Goal: Task Accomplishment & Management: Complete application form

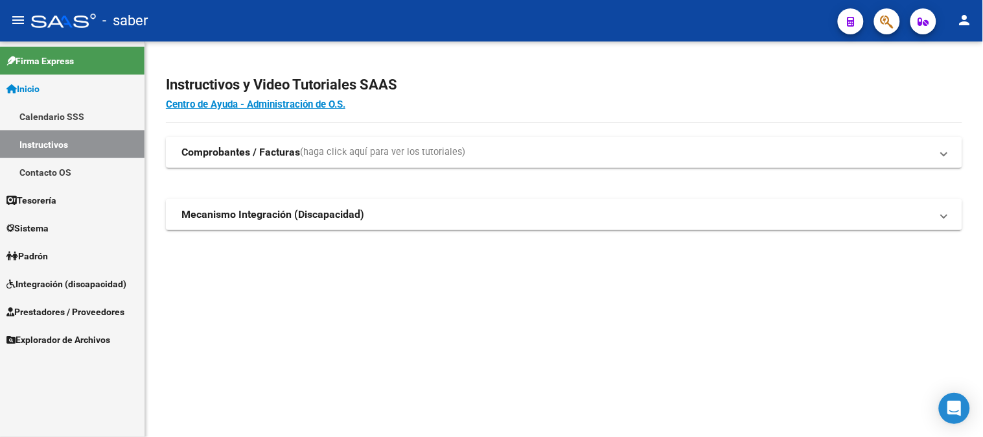
click at [63, 283] on span "Integración (discapacidad)" at bounding box center [66, 284] width 120 height 14
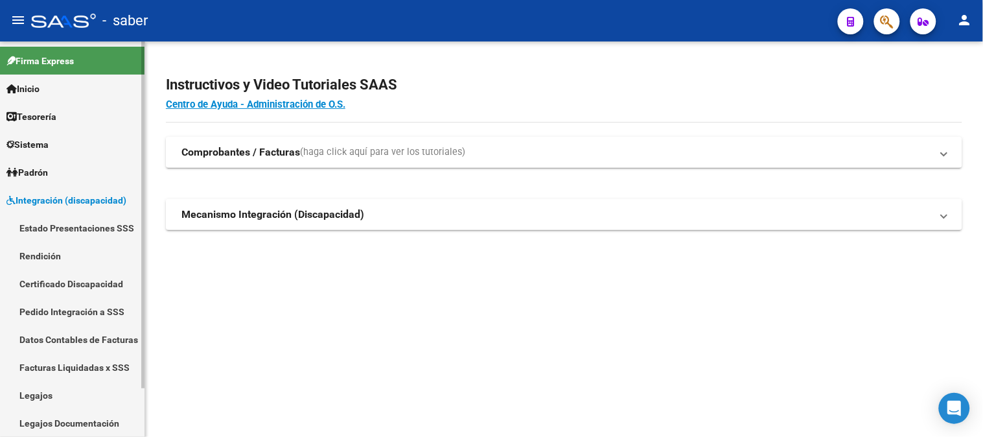
scroll to position [55, 0]
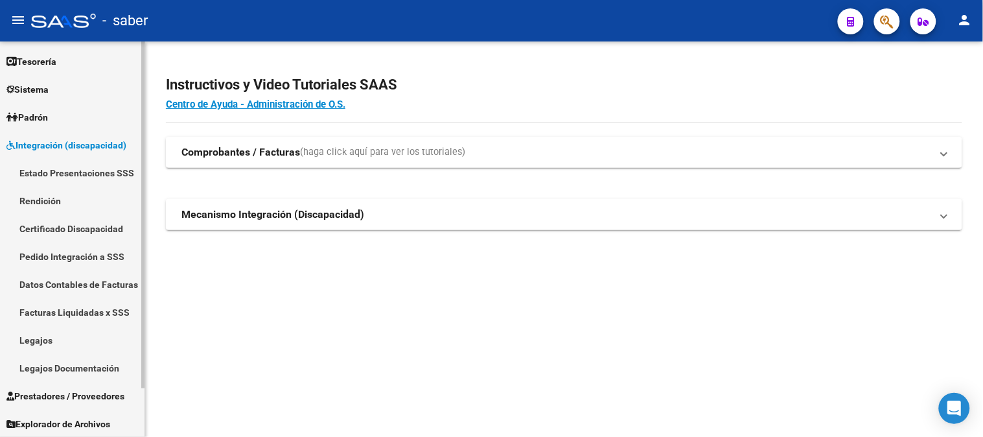
click at [78, 230] on link "Certificado Discapacidad" at bounding box center [72, 229] width 145 height 28
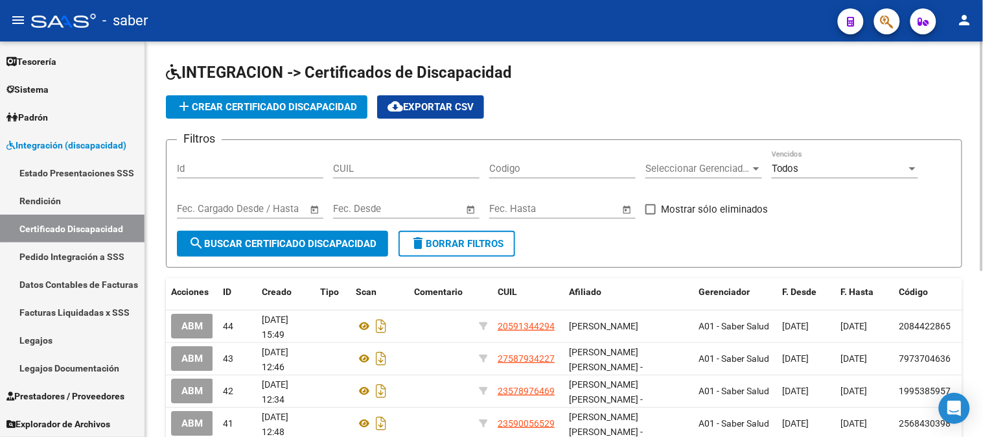
click at [268, 110] on span "add Crear Certificado Discapacidad" at bounding box center [266, 107] width 181 height 12
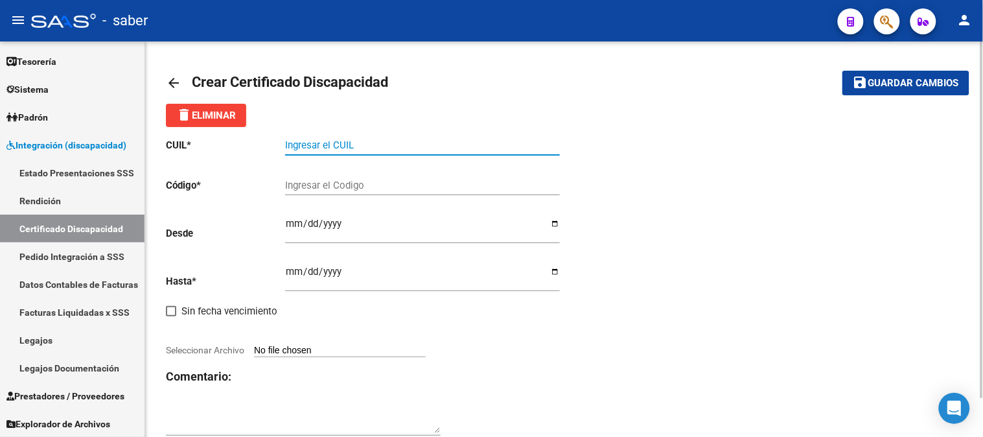
click at [380, 143] on input "Ingresar el CUIL" at bounding box center [422, 145] width 275 height 12
type input "27-52597337-4"
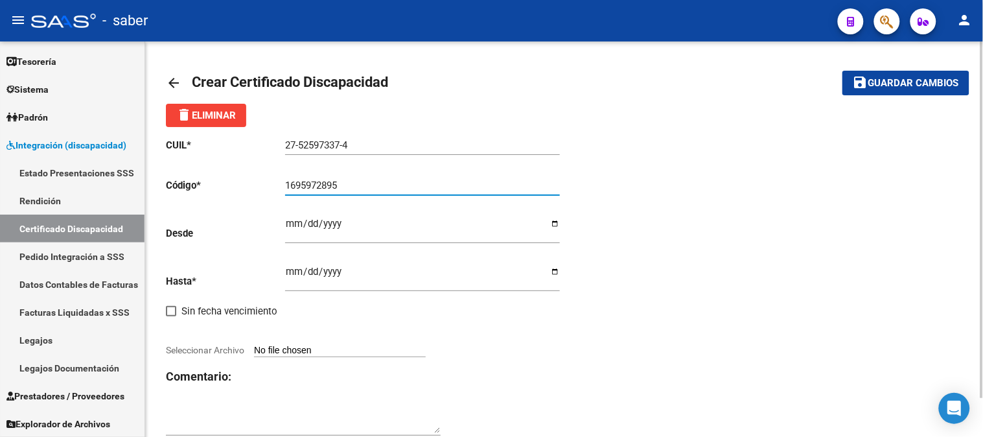
type input "1695972895"
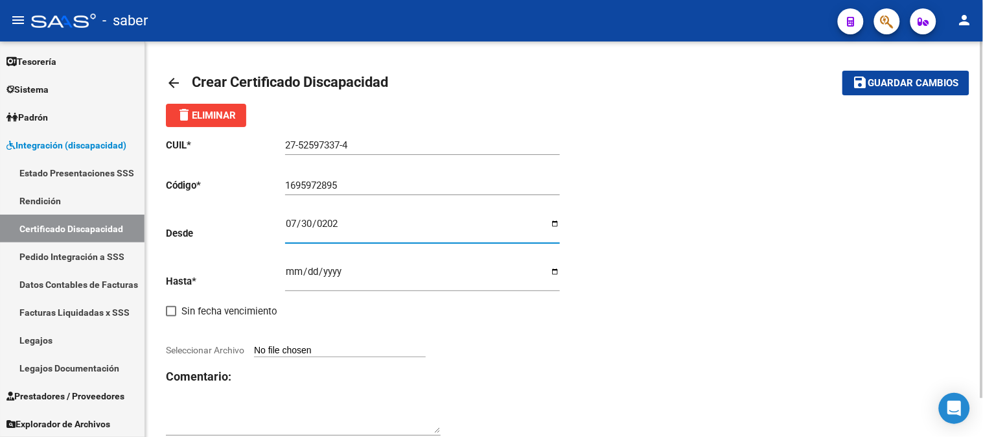
type input "2025-07-30"
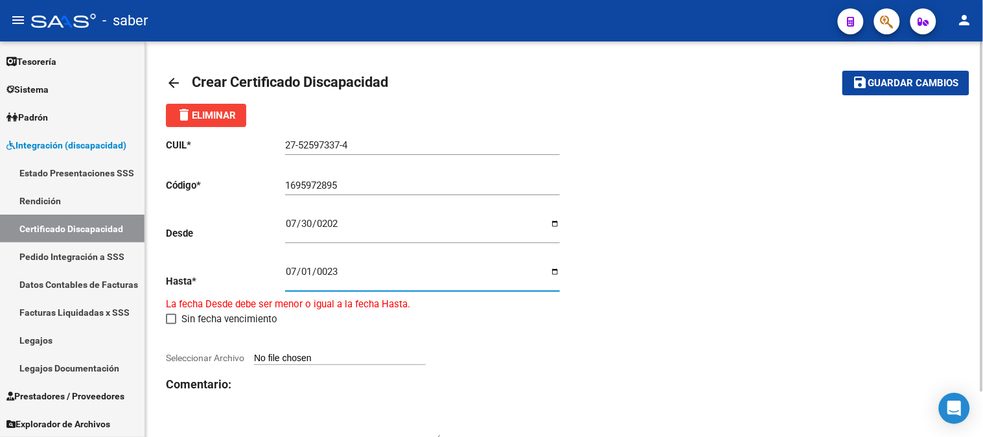
type input "0230-07-01"
type input "2030-07-01"
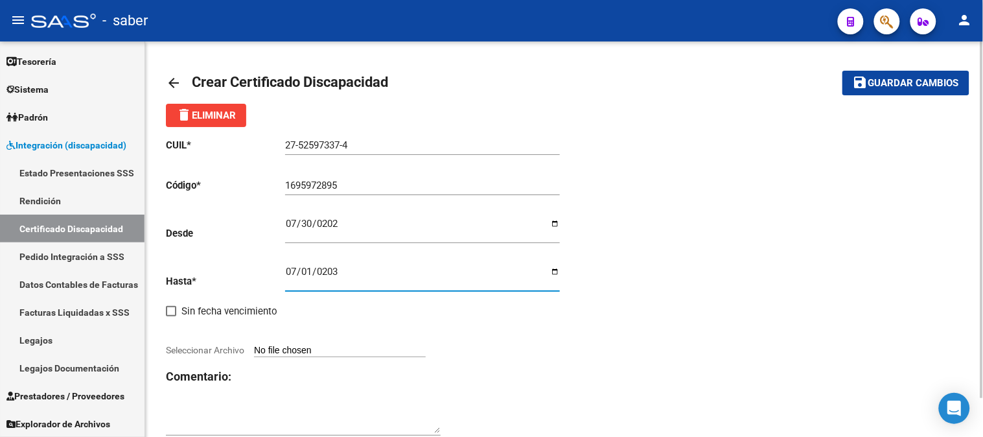
click at [368, 359] on div "CUIL * 27-52597337-4 Ingresar el CUIL Código * 1695972895 Ingresar el Codigo De…" at bounding box center [365, 287] width 399 height 321
click at [347, 351] on input "Seleccionar Archivo" at bounding box center [340, 351] width 172 height 12
type input "C:\fakepath\CUD DI FABIO LUDMILA.pdf"
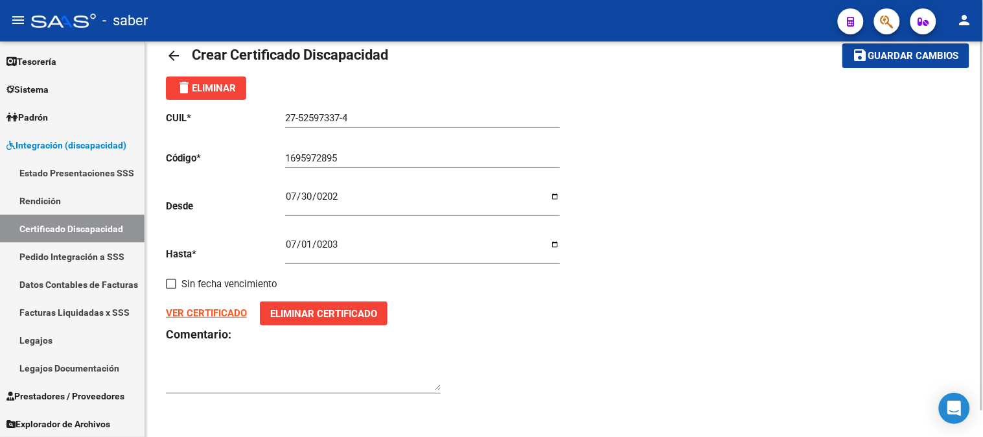
scroll to position [28, 0]
click at [902, 60] on span "Guardar cambios" at bounding box center [914, 57] width 91 height 12
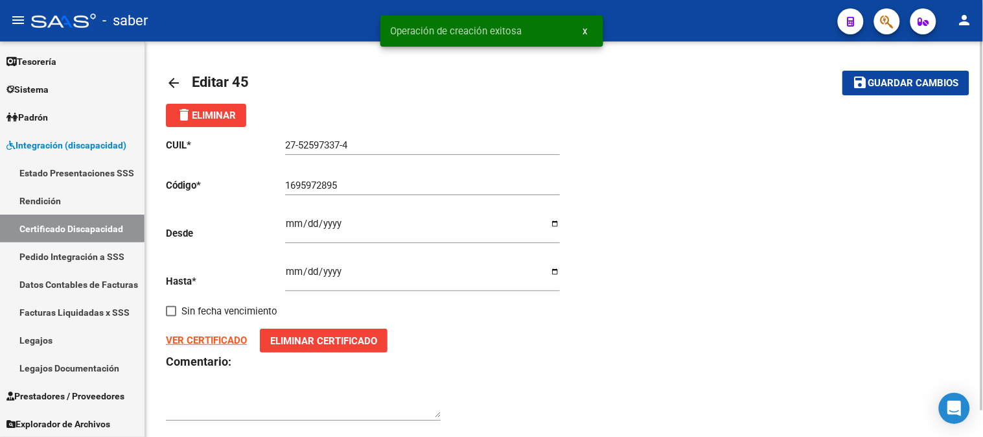
scroll to position [28, 0]
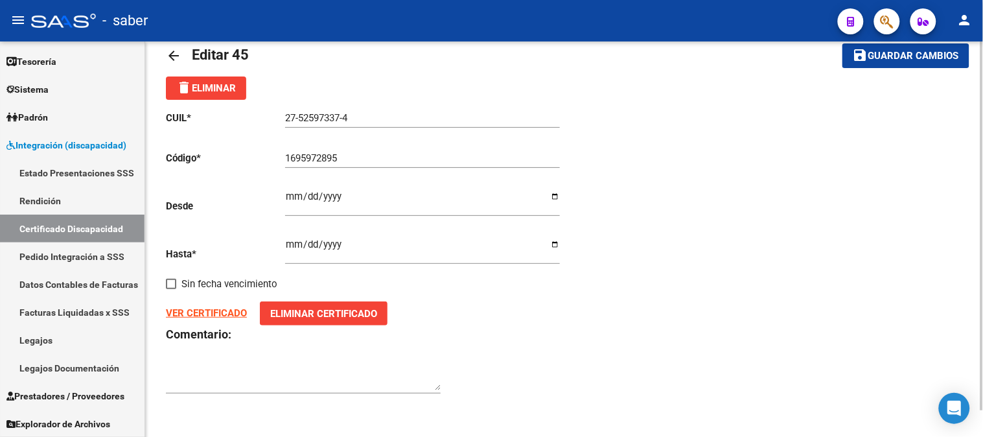
click at [172, 53] on mat-icon "arrow_back" at bounding box center [174, 56] width 16 height 16
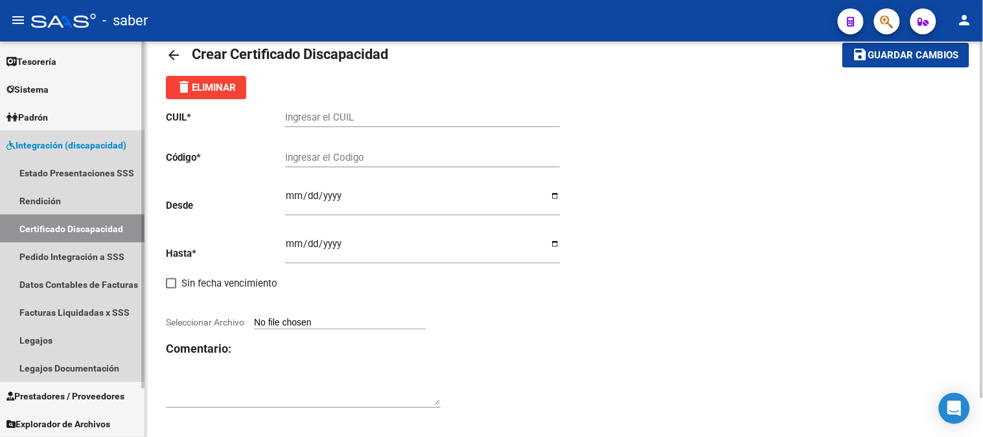
click at [62, 228] on link "Certificado Discapacidad" at bounding box center [72, 229] width 145 height 28
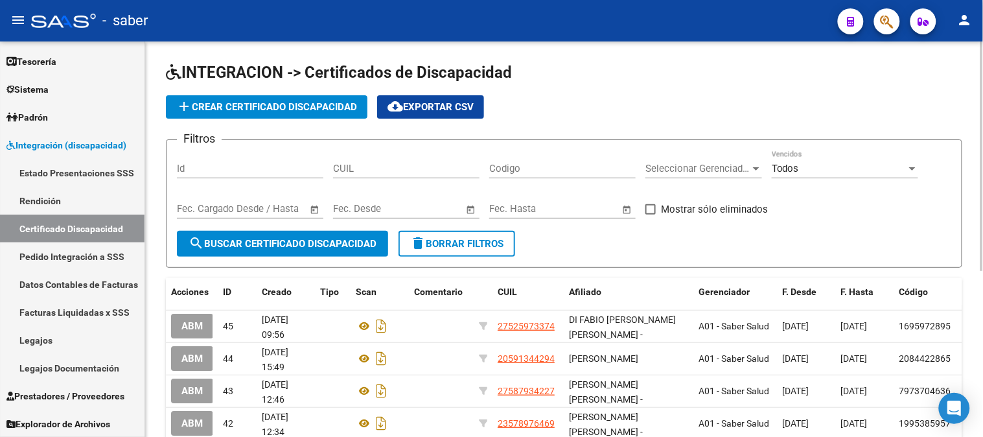
scroll to position [72, 0]
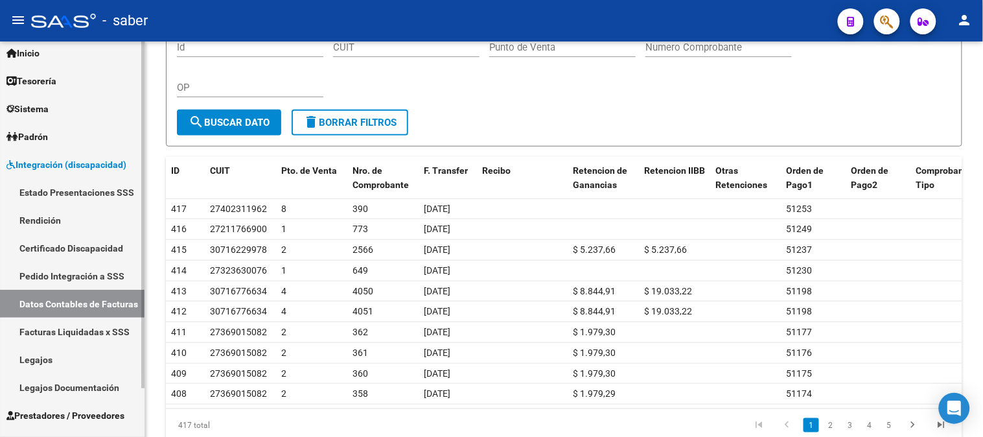
scroll to position [55, 0]
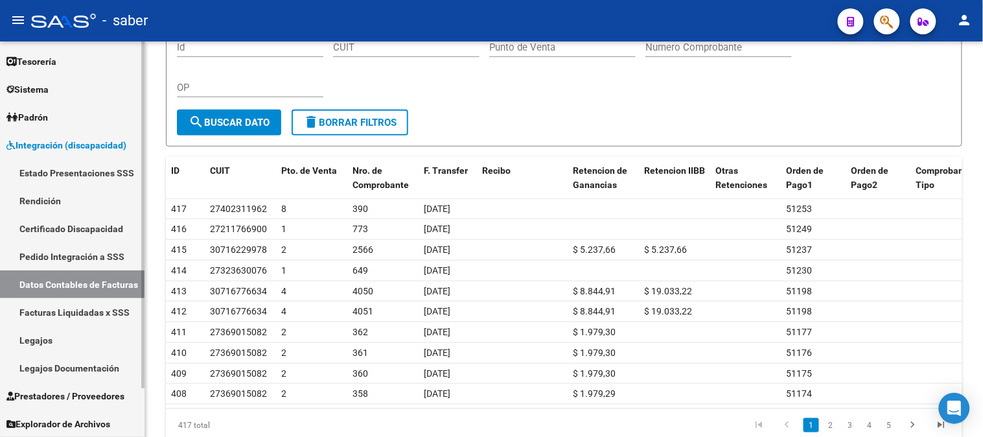
click at [66, 398] on span "Prestadores / Proveedores" at bounding box center [65, 396] width 118 height 14
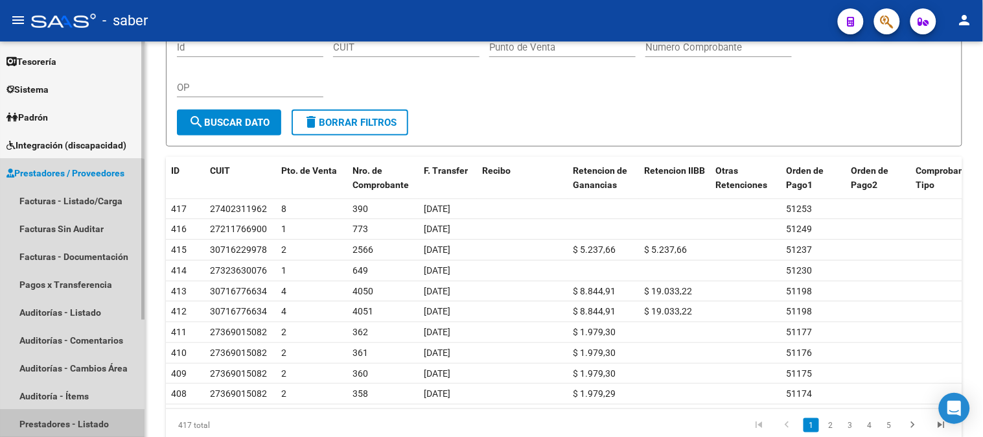
click at [65, 416] on link "Prestadores - Listado" at bounding box center [72, 424] width 145 height 28
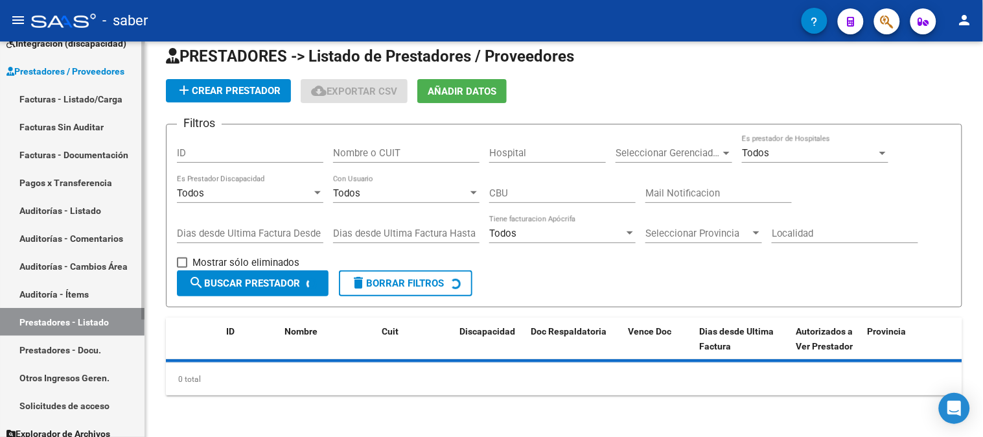
scroll to position [167, 0]
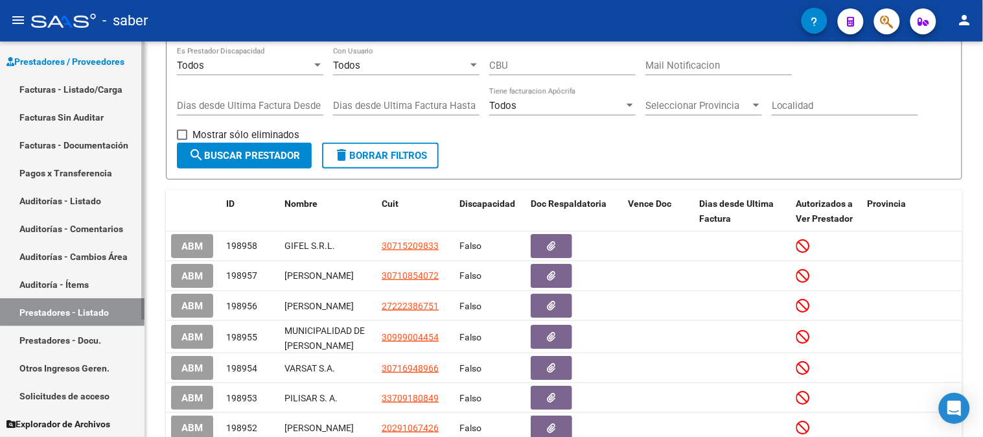
click at [65, 395] on link "Solicitudes de acceso" at bounding box center [72, 396] width 145 height 28
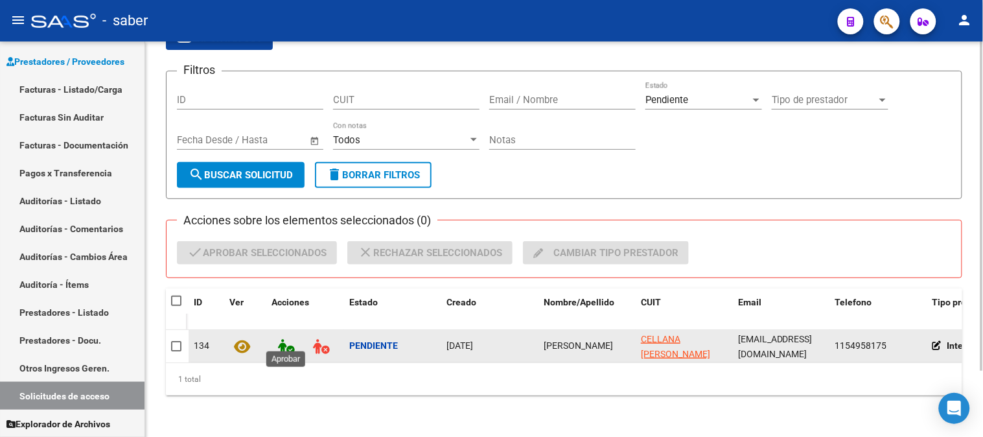
click at [282, 339] on icon at bounding box center [286, 346] width 16 height 15
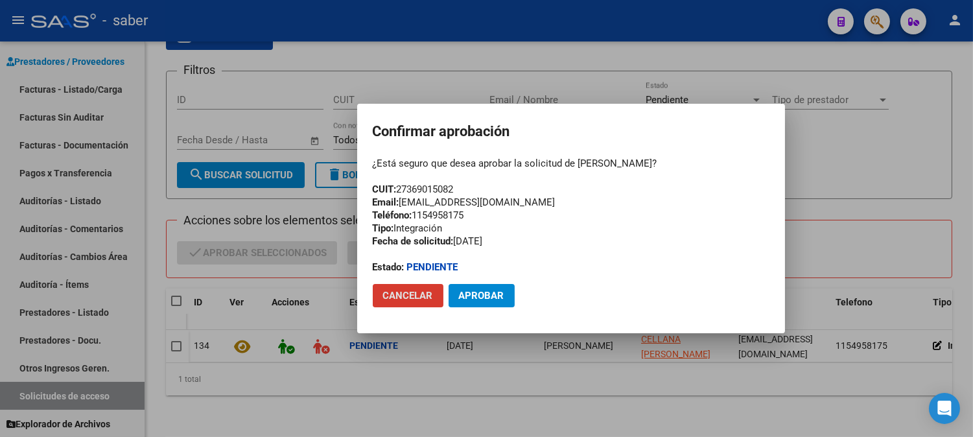
click at [480, 296] on span "Aprobar" at bounding box center [481, 296] width 45 height 12
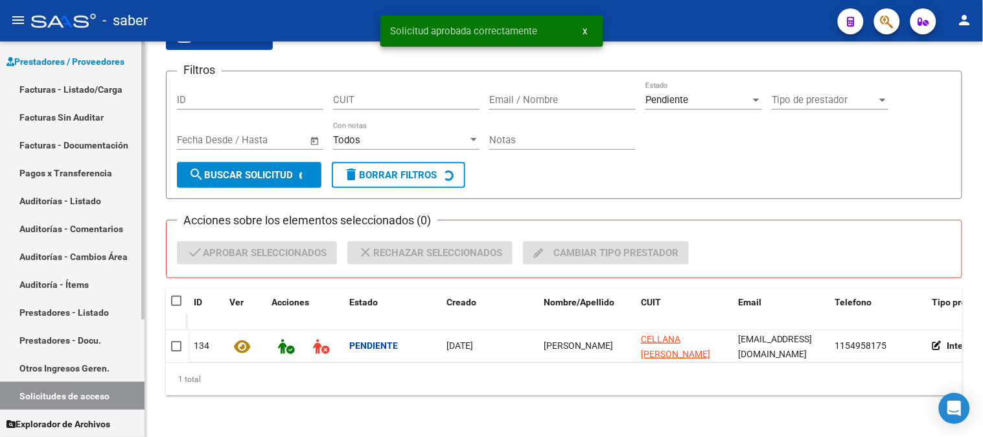
scroll to position [68, 0]
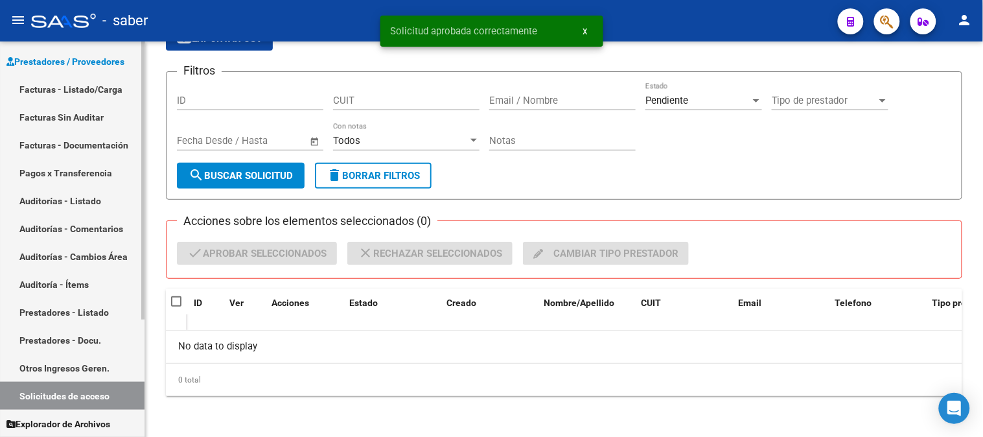
click at [71, 88] on link "Facturas - Listado/Carga" at bounding box center [72, 89] width 145 height 28
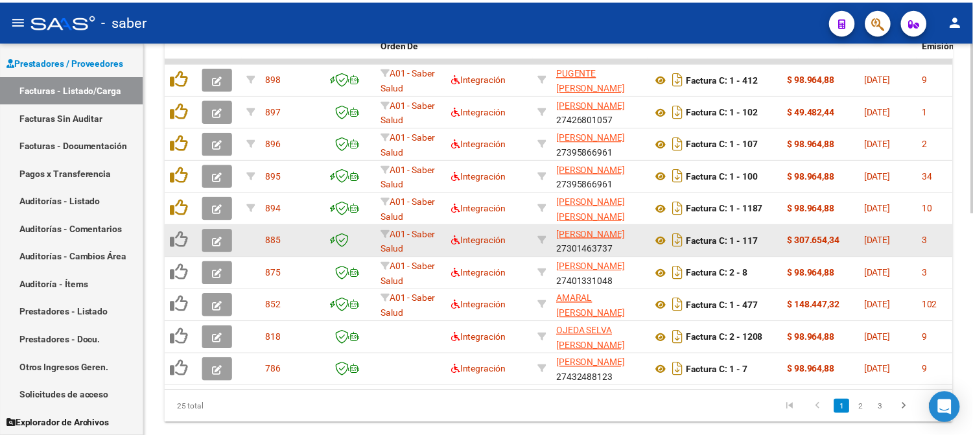
scroll to position [443, 0]
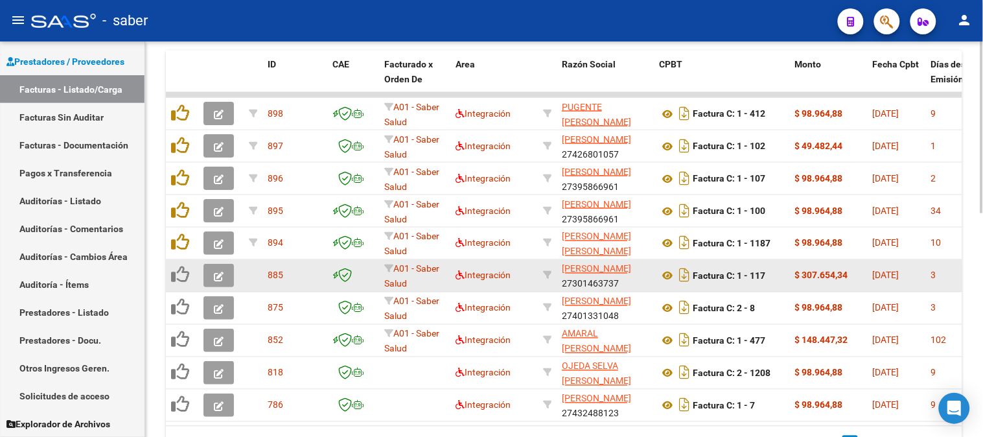
click at [217, 272] on icon "button" at bounding box center [219, 277] width 10 height 10
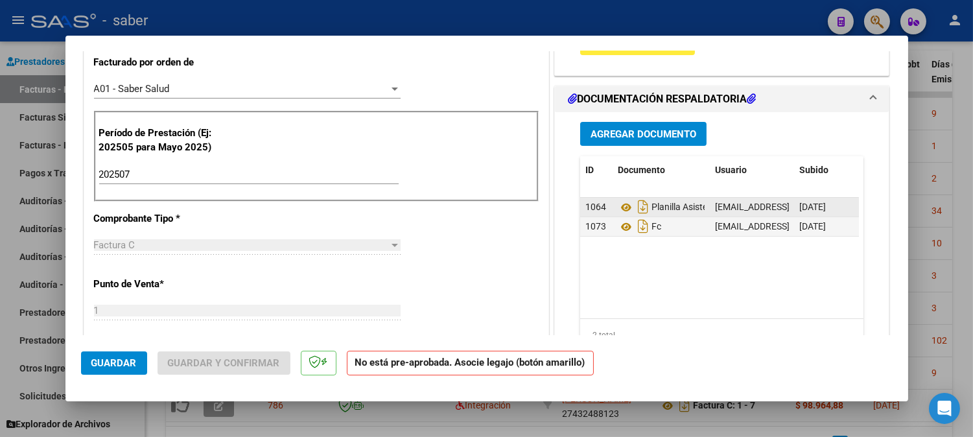
scroll to position [360, 0]
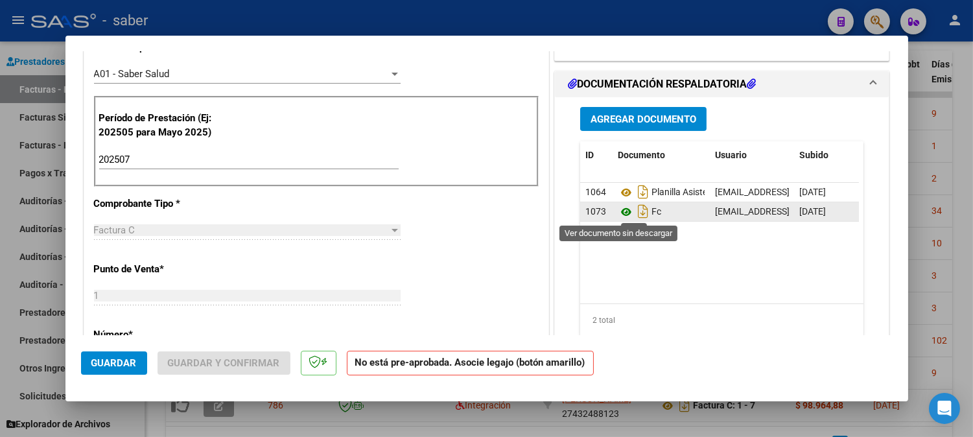
click at [621, 213] on icon at bounding box center [626, 212] width 17 height 16
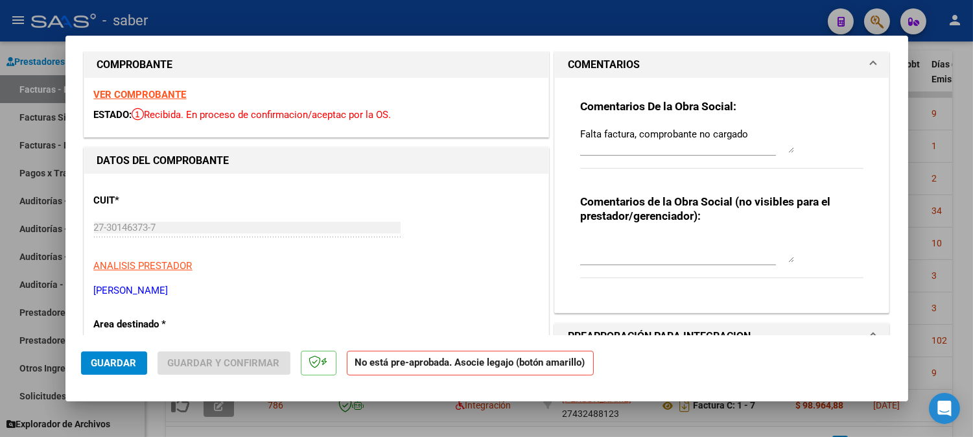
scroll to position [0, 0]
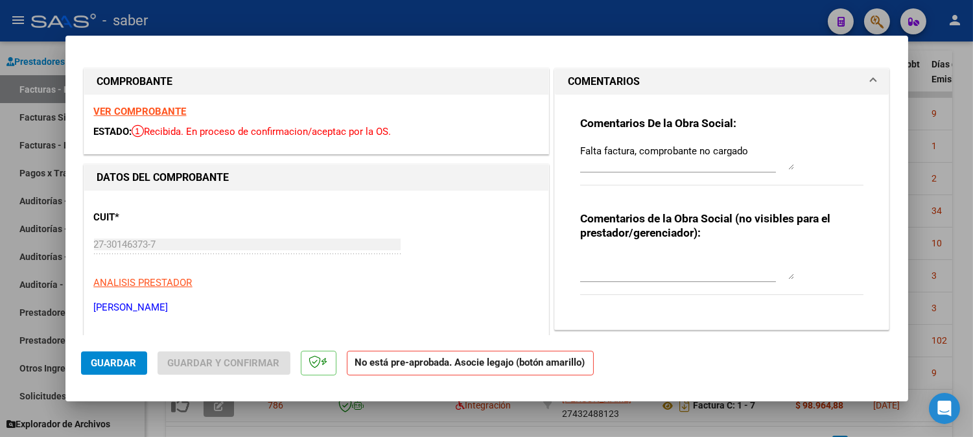
click at [128, 108] on strong "VER COMPROBANTE" at bounding box center [140, 112] width 93 height 12
drag, startPoint x: 746, startPoint y: 152, endPoint x: 572, endPoint y: 152, distance: 173.7
click at [572, 152] on div "Comentarios De la Obra Social: Falta factura, comprobante no cargado Comentario…" at bounding box center [722, 207] width 303 height 224
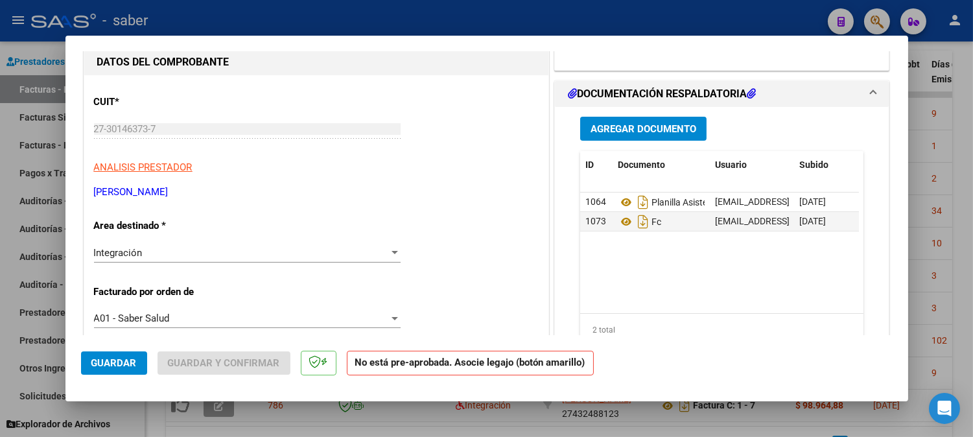
scroll to position [144, 0]
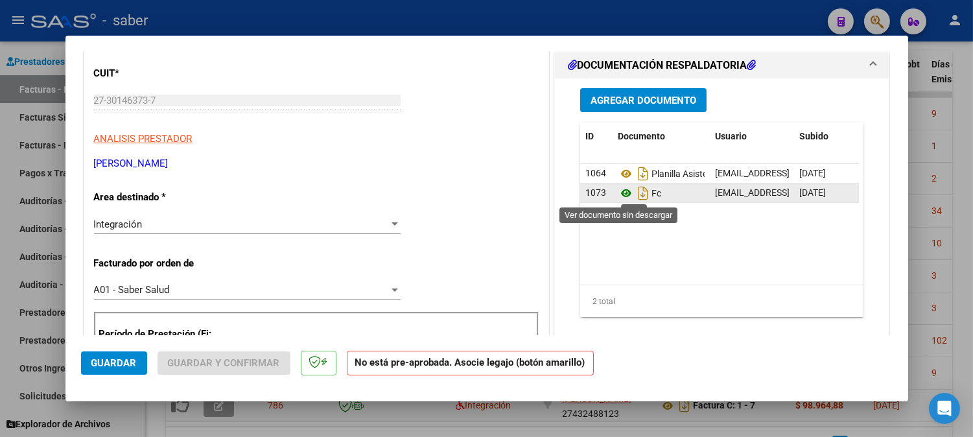
click at [618, 191] on icon at bounding box center [626, 193] width 17 height 16
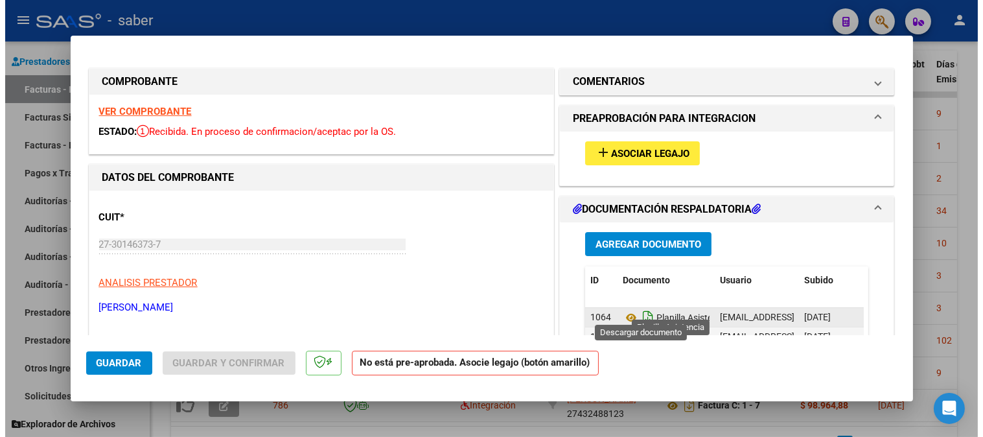
scroll to position [72, 0]
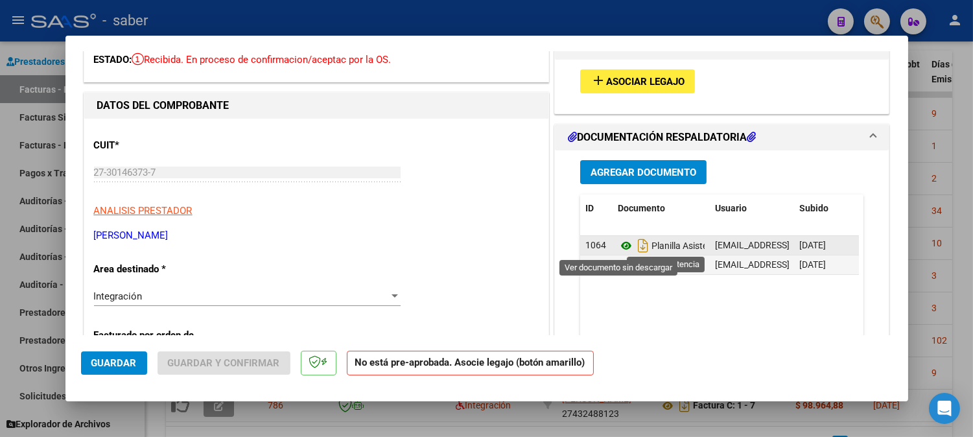
click at [620, 241] on icon at bounding box center [626, 246] width 17 height 16
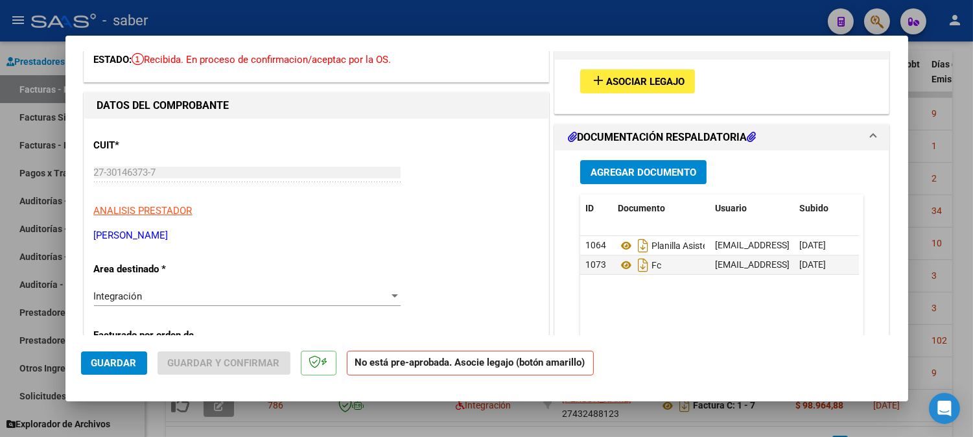
click at [634, 61] on div "add Asociar Legajo" at bounding box center [722, 81] width 303 height 43
click at [633, 79] on span "Asociar Legajo" at bounding box center [645, 82] width 78 height 12
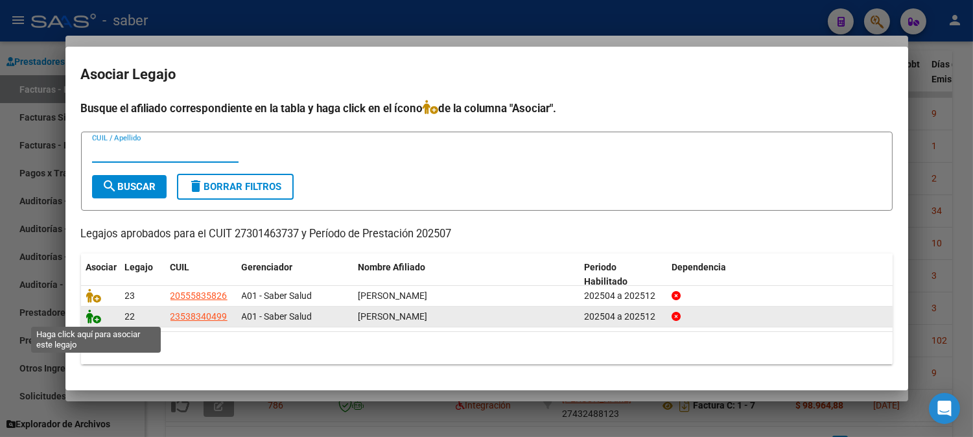
click at [95, 314] on icon at bounding box center [94, 316] width 16 height 14
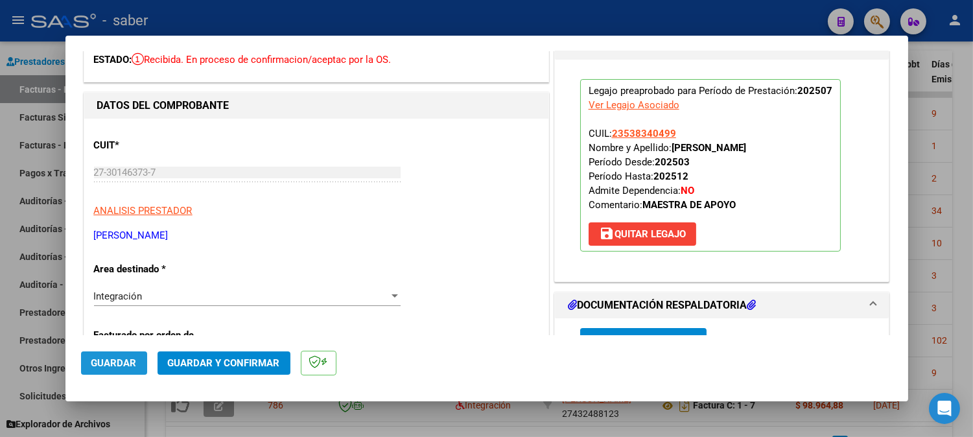
click at [118, 364] on span "Guardar" at bounding box center [113, 363] width 45 height 12
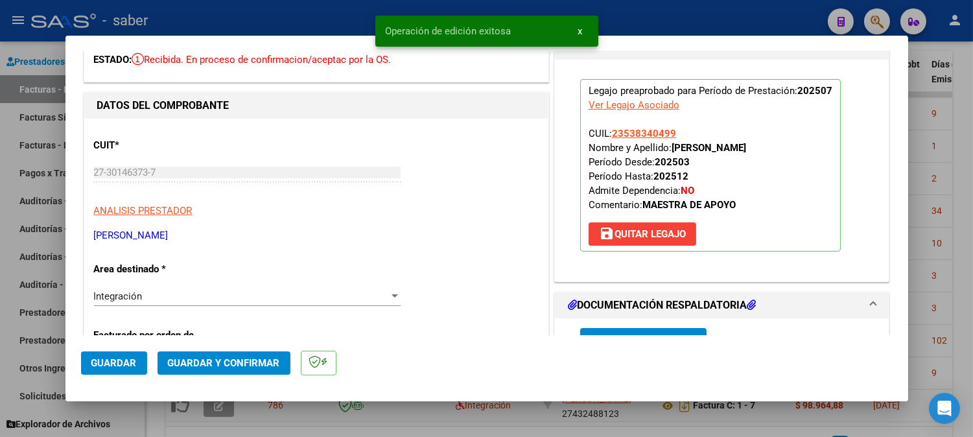
click at [739, 19] on div at bounding box center [486, 218] width 973 height 437
type input "$ 0,00"
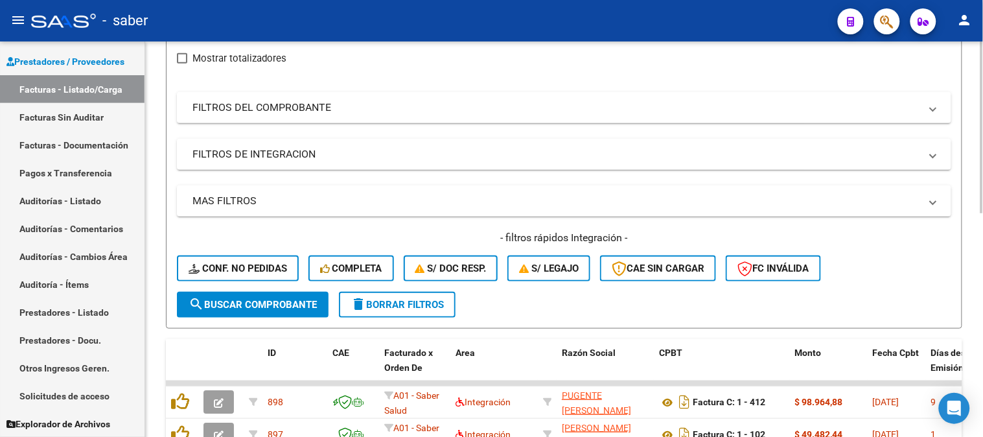
scroll to position [82, 0]
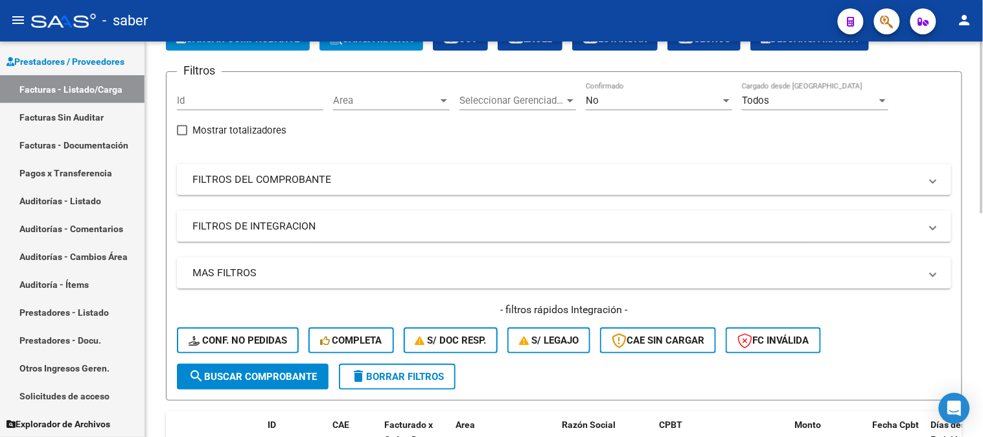
click at [477, 281] on mat-expansion-panel-header "MAS FILTROS" at bounding box center [564, 272] width 775 height 31
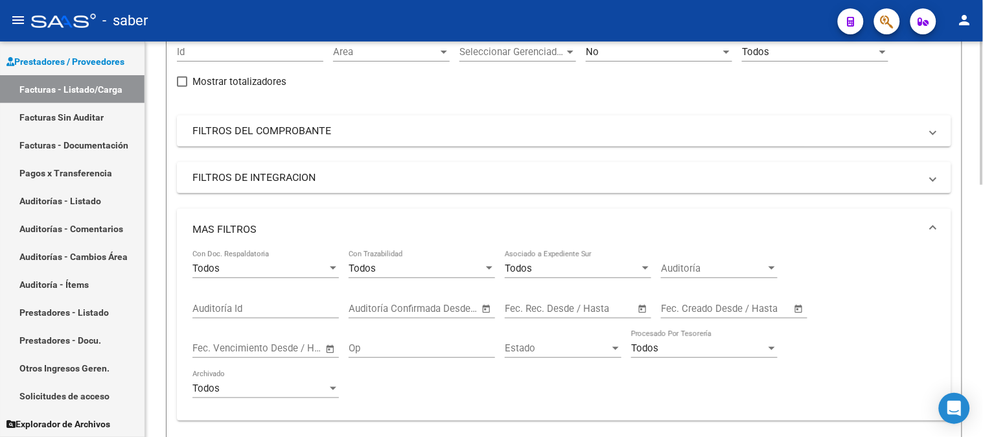
scroll to position [154, 0]
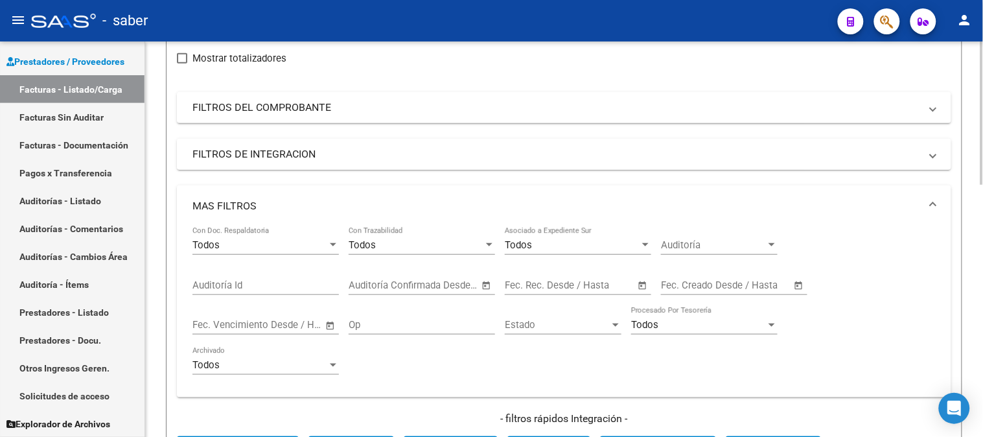
click at [525, 143] on mat-expansion-panel-header "FILTROS DE INTEGRACION" at bounding box center [564, 154] width 775 height 31
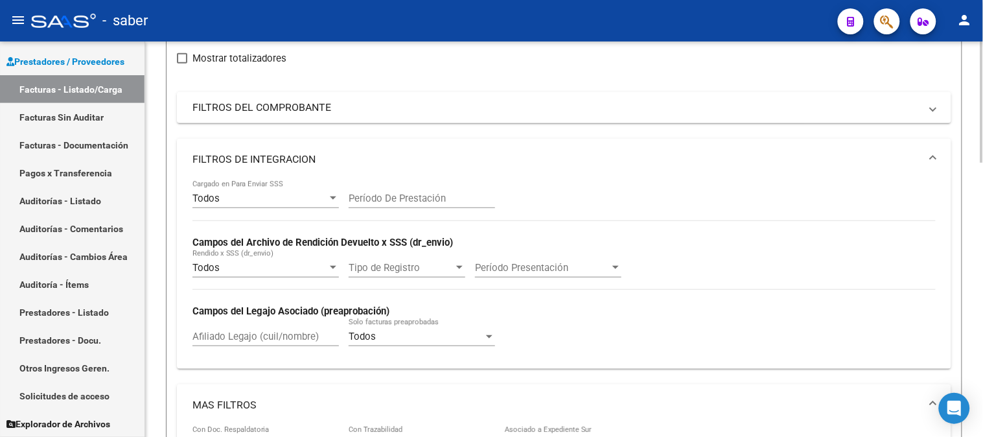
click at [465, 149] on mat-expansion-panel-header "FILTROS DE INTEGRACION" at bounding box center [564, 159] width 775 height 41
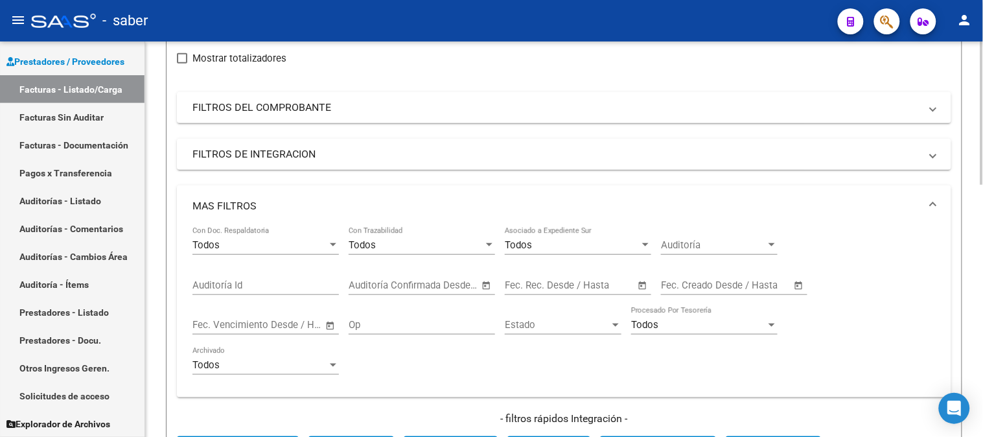
click at [564, 284] on span "–" at bounding box center [563, 285] width 6 height 12
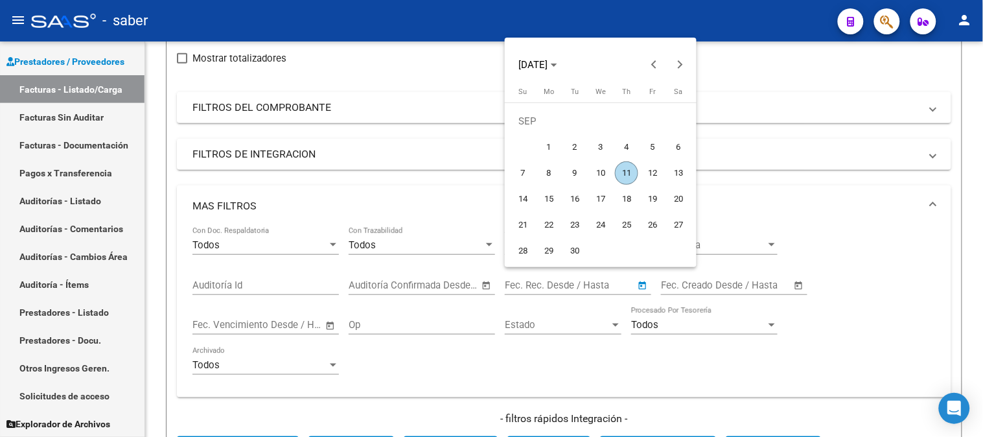
click at [628, 170] on span "11" at bounding box center [626, 172] width 23 height 23
type input "11/09/2025"
click at [464, 410] on div at bounding box center [491, 218] width 983 height 437
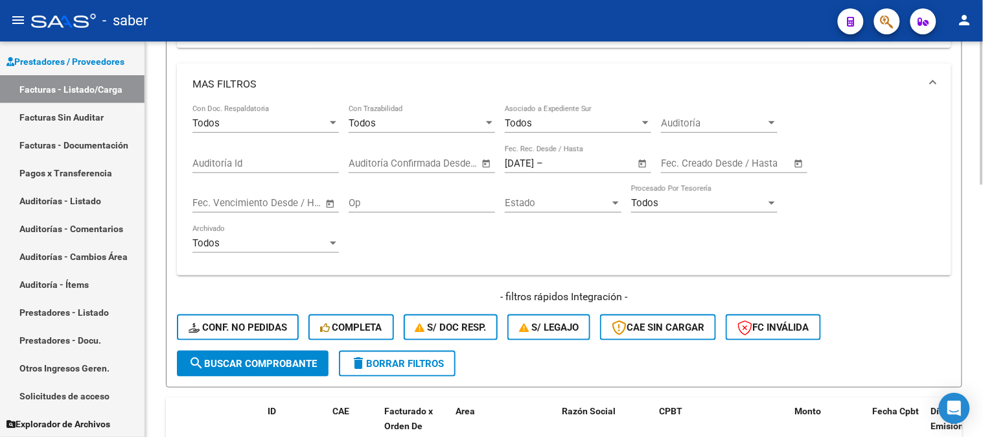
scroll to position [299, 0]
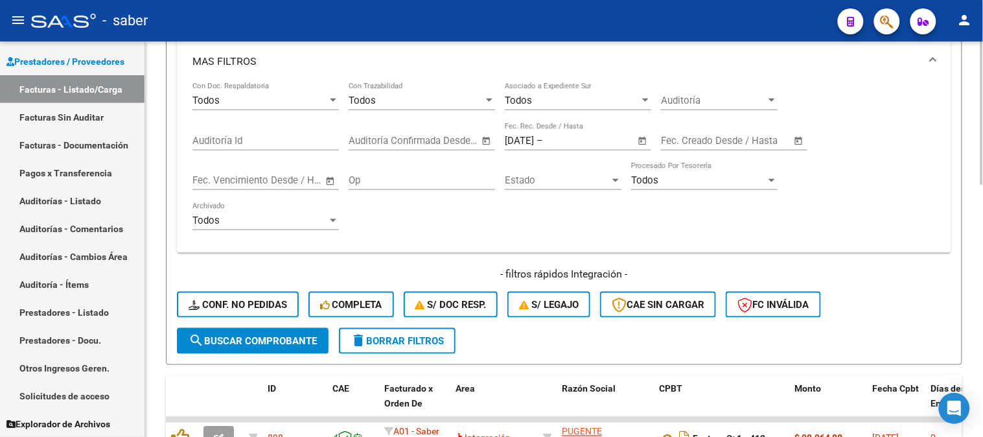
click at [235, 342] on span "search Buscar Comprobante" at bounding box center [253, 341] width 128 height 12
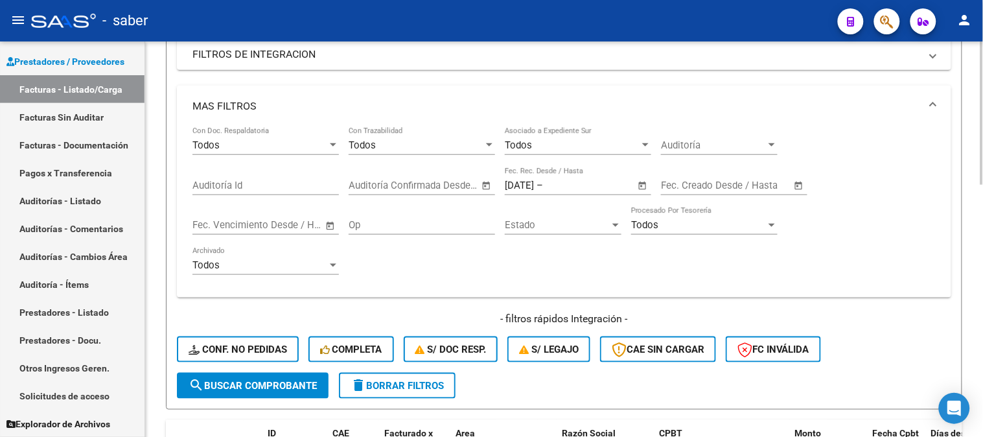
scroll to position [120, 0]
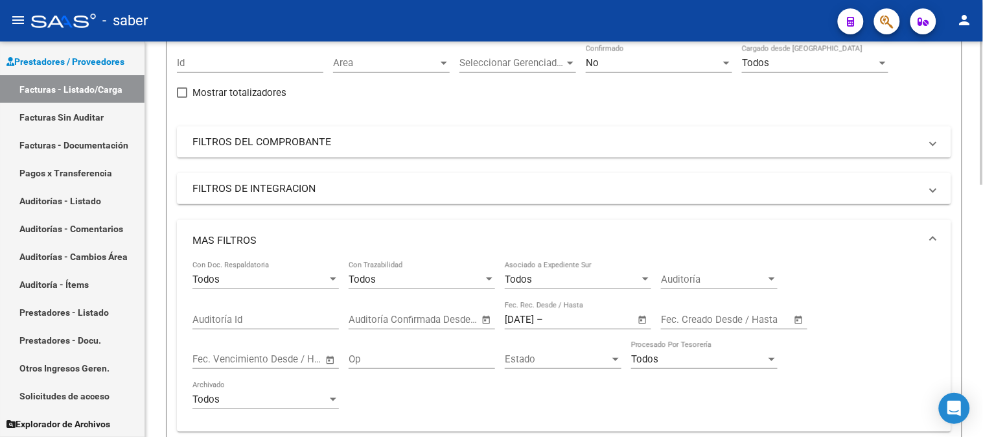
click at [720, 315] on span "–" at bounding box center [719, 320] width 6 height 12
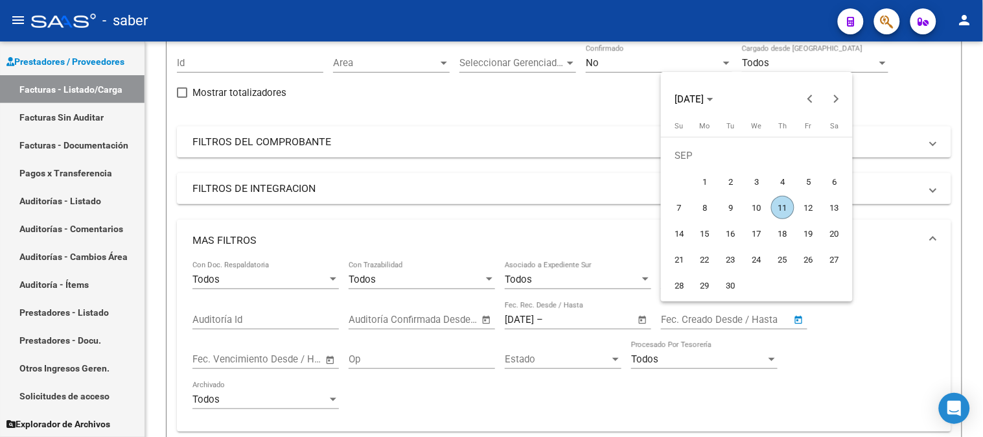
click at [781, 208] on span "11" at bounding box center [782, 207] width 23 height 23
type input "11/09/2025"
click at [517, 320] on div at bounding box center [491, 218] width 983 height 437
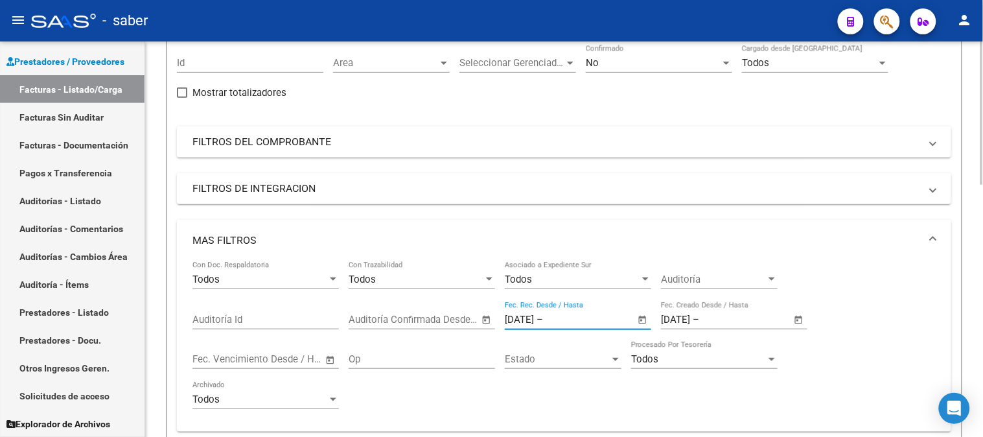
click at [534, 314] on input "11/09/2025" at bounding box center [519, 320] width 29 height 12
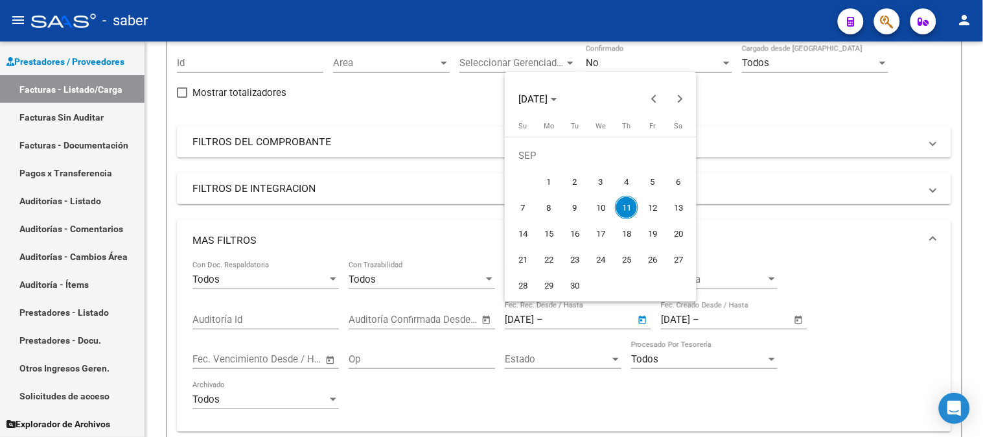
click at [549, 183] on span "1" at bounding box center [548, 181] width 23 height 23
type input "[DATE]"
drag, startPoint x: 915, startPoint y: 360, endPoint x: 814, endPoint y: 349, distance: 101.8
click at [915, 360] on div at bounding box center [491, 218] width 983 height 437
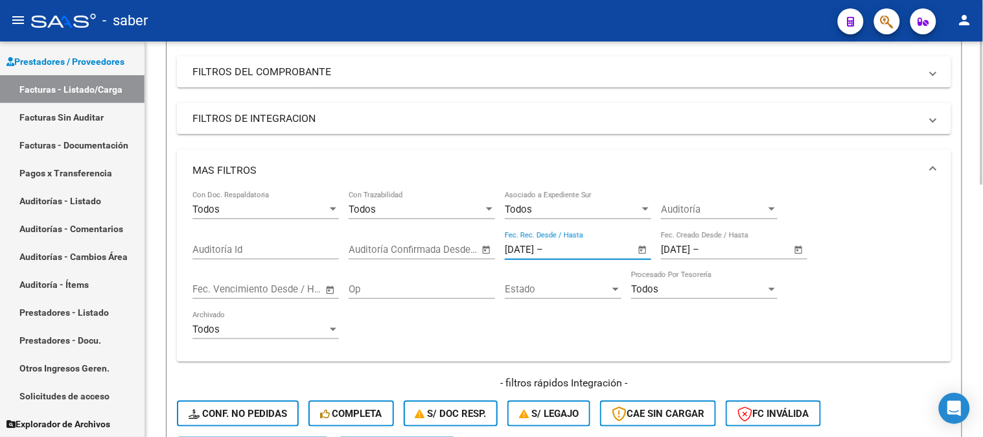
scroll to position [336, 0]
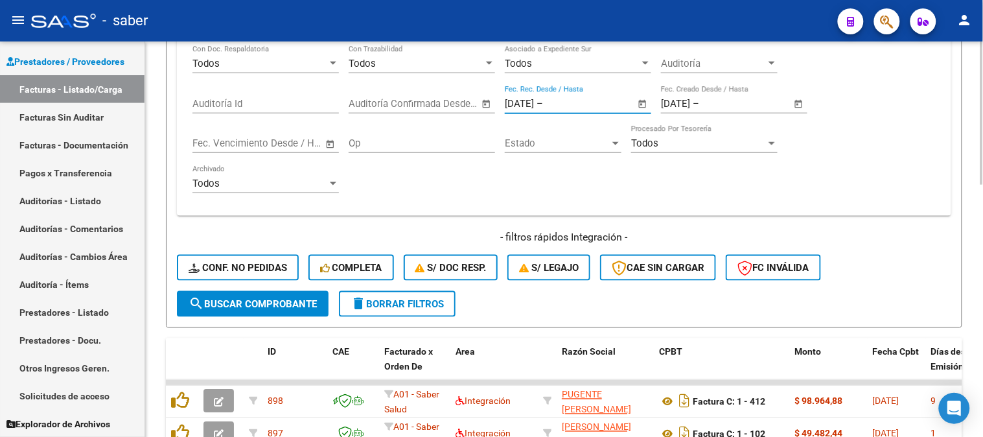
click at [281, 308] on span "search Buscar Comprobante" at bounding box center [253, 304] width 128 height 12
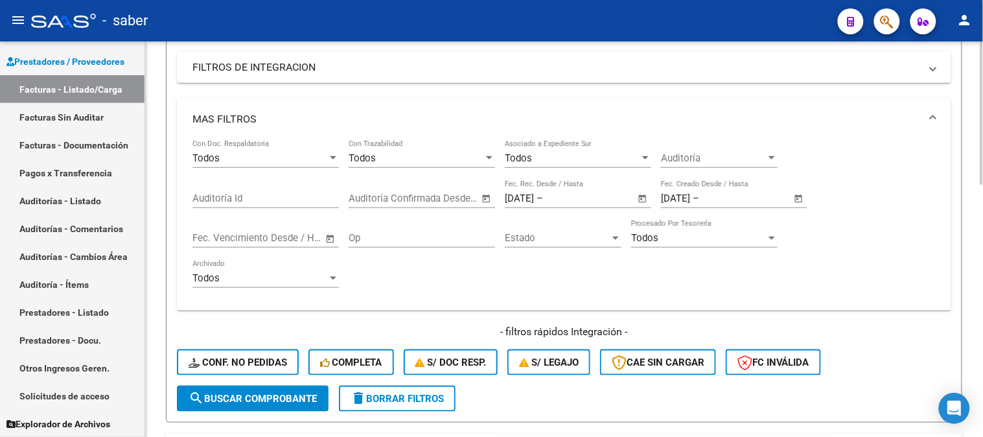
scroll to position [264, 0]
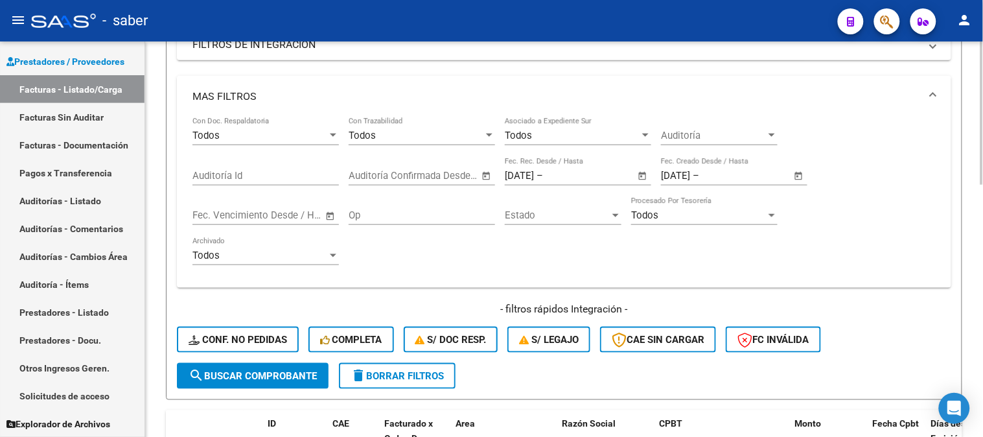
click at [403, 373] on span "delete Borrar Filtros" at bounding box center [397, 376] width 93 height 12
click at [384, 378] on span "delete Borrar Filtros" at bounding box center [397, 376] width 93 height 12
click at [406, 373] on span "delete Borrar Filtros" at bounding box center [397, 376] width 93 height 12
click at [571, 180] on input "text" at bounding box center [577, 176] width 63 height 12
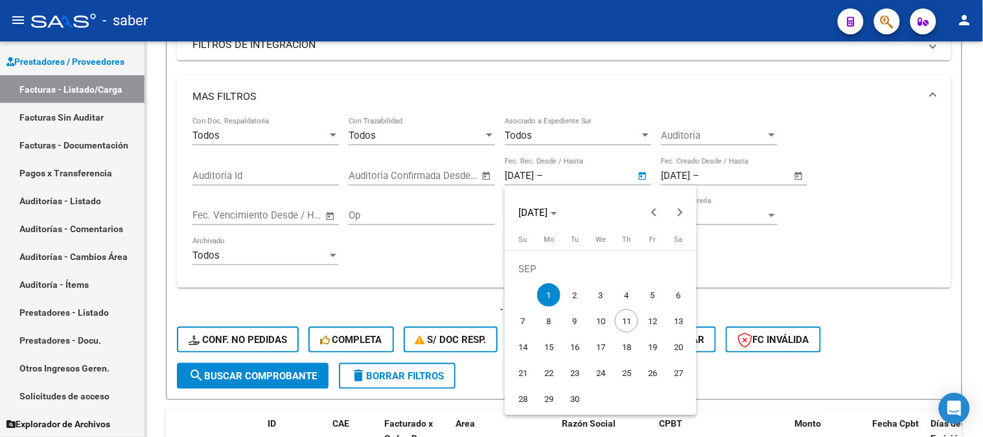
click at [848, 277] on div at bounding box center [491, 218] width 983 height 437
